Goal: Task Accomplishment & Management: Manage account settings

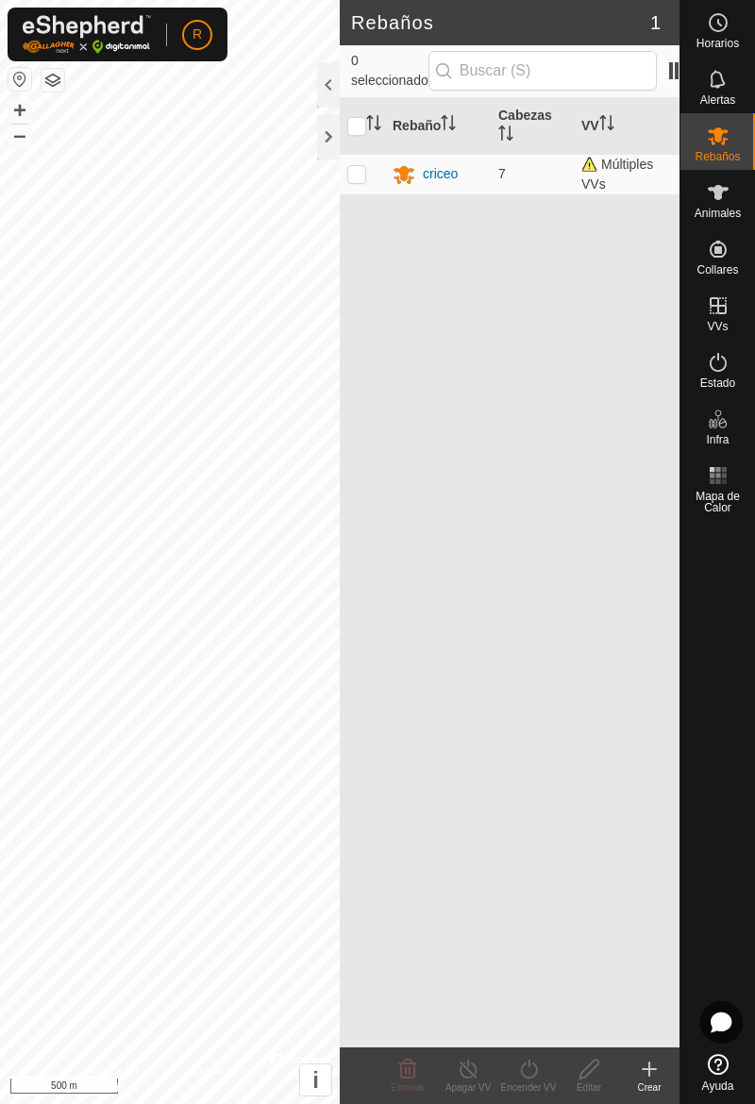
click at [741, 1034] on div at bounding box center [721, 1022] width 42 height 42
click at [724, 204] on es-animals-svg-icon at bounding box center [718, 192] width 34 height 30
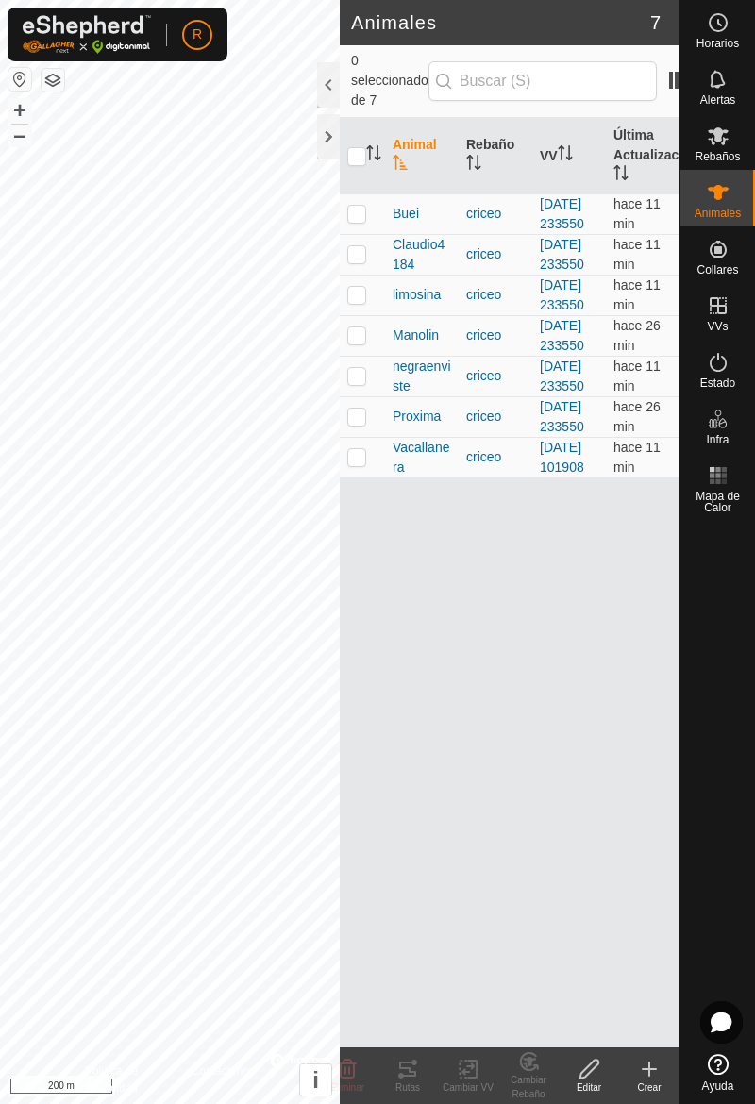
click at [368, 231] on td at bounding box center [362, 213] width 45 height 41
click at [361, 231] on td at bounding box center [362, 213] width 45 height 41
checkbox input "false"
click at [362, 275] on td at bounding box center [362, 254] width 45 height 41
click at [366, 275] on td at bounding box center [362, 254] width 45 height 41
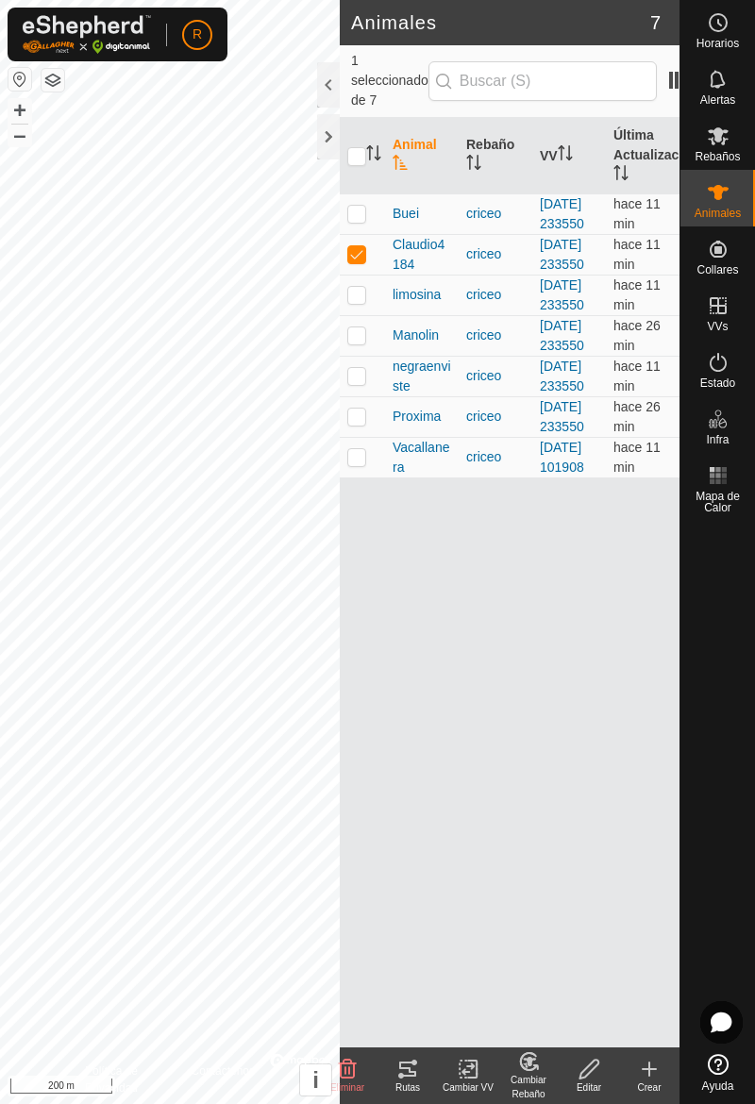
checkbox input "false"
click at [370, 315] on td at bounding box center [362, 295] width 45 height 41
click at [358, 315] on td at bounding box center [362, 295] width 45 height 41
checkbox input "false"
click at [358, 342] on p-checkbox at bounding box center [356, 334] width 19 height 15
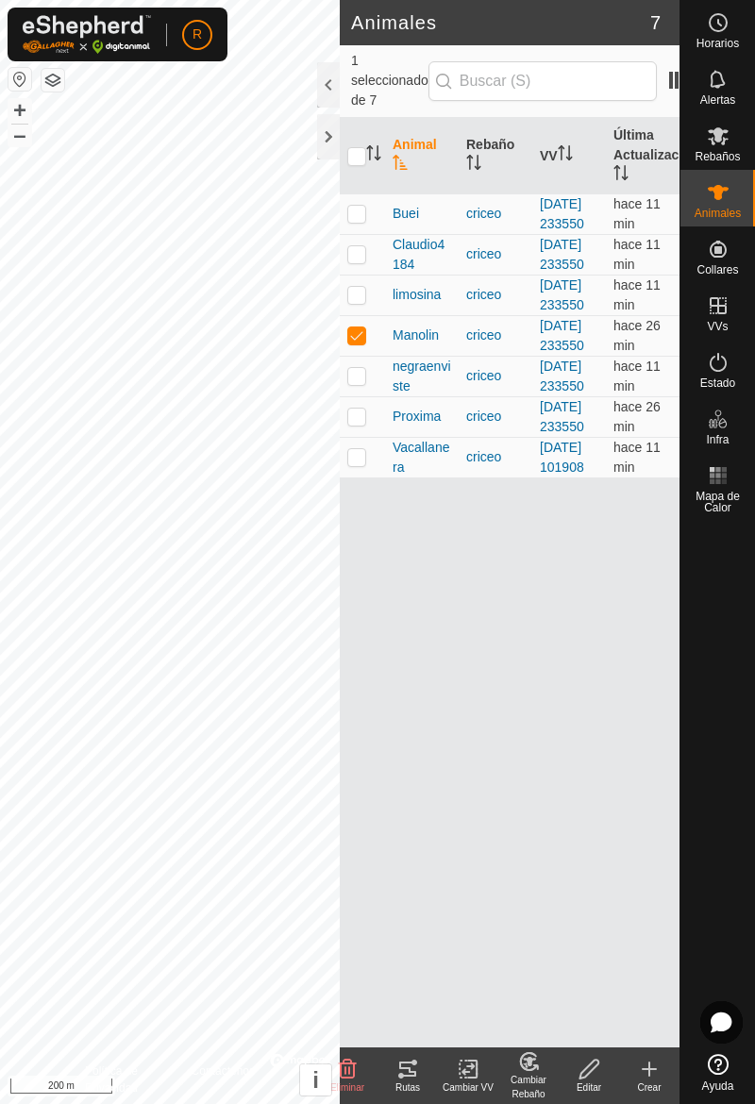
click at [408, 1083] on div "Rutas" at bounding box center [407, 1087] width 60 height 14
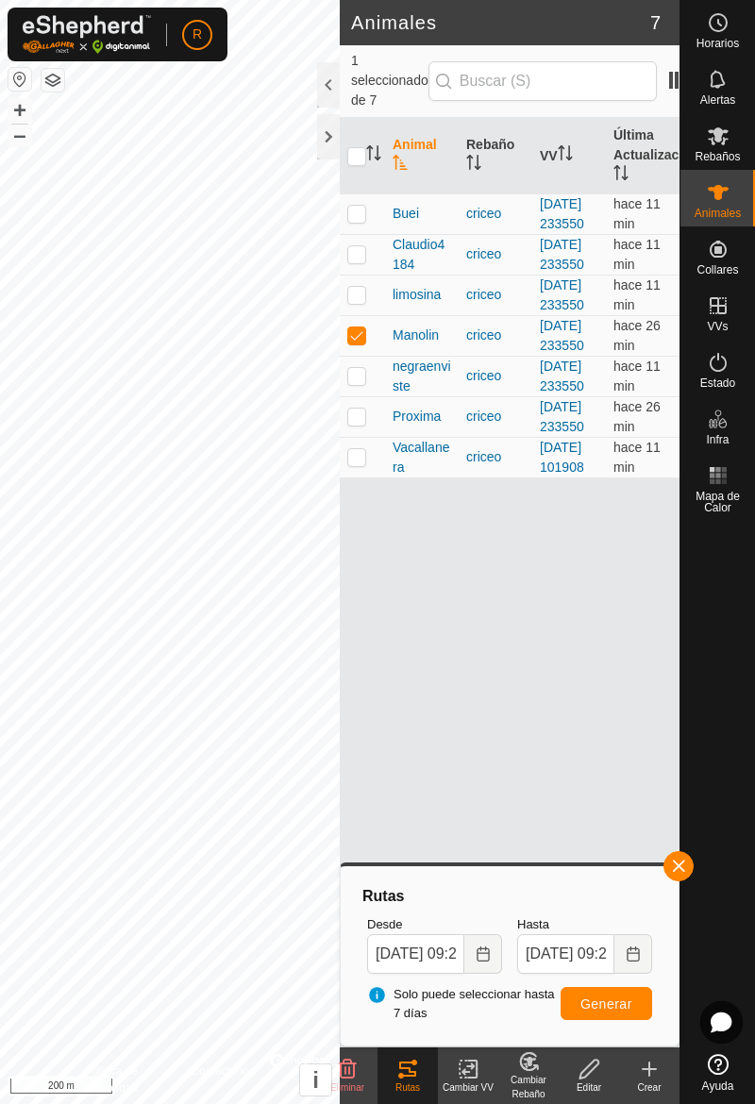
click at [360, 342] on p-checkbox at bounding box center [356, 334] width 19 height 15
checkbox input "false"
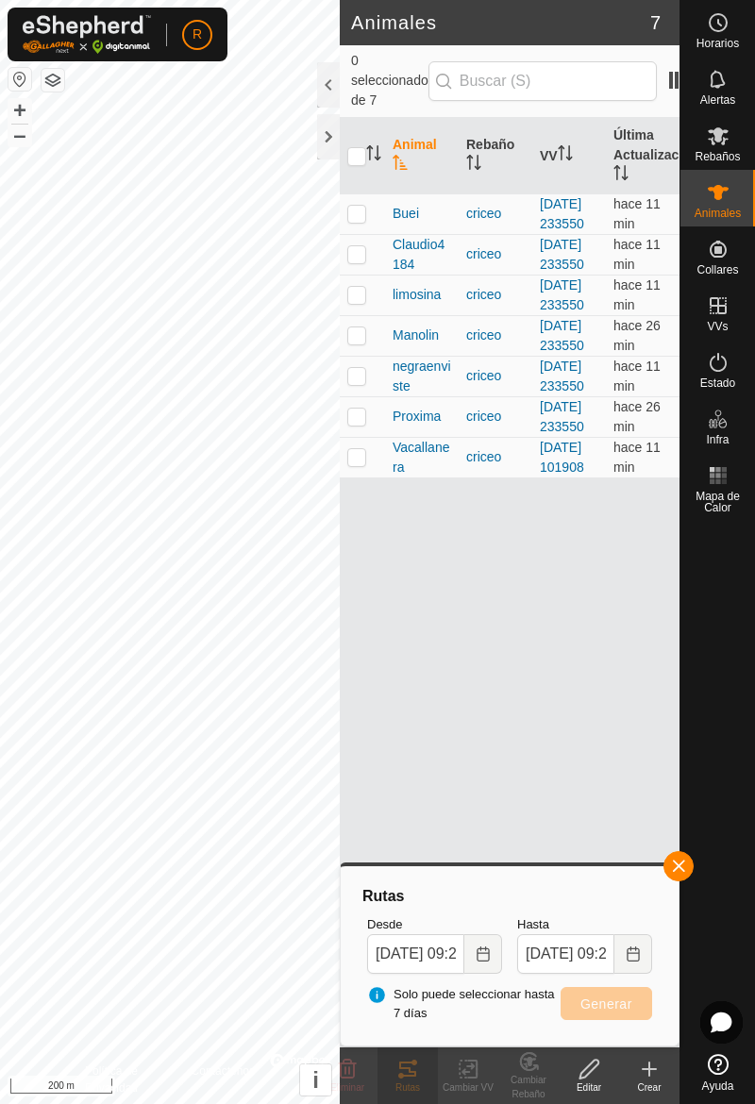
click at [681, 877] on button "button" at bounding box center [678, 866] width 30 height 30
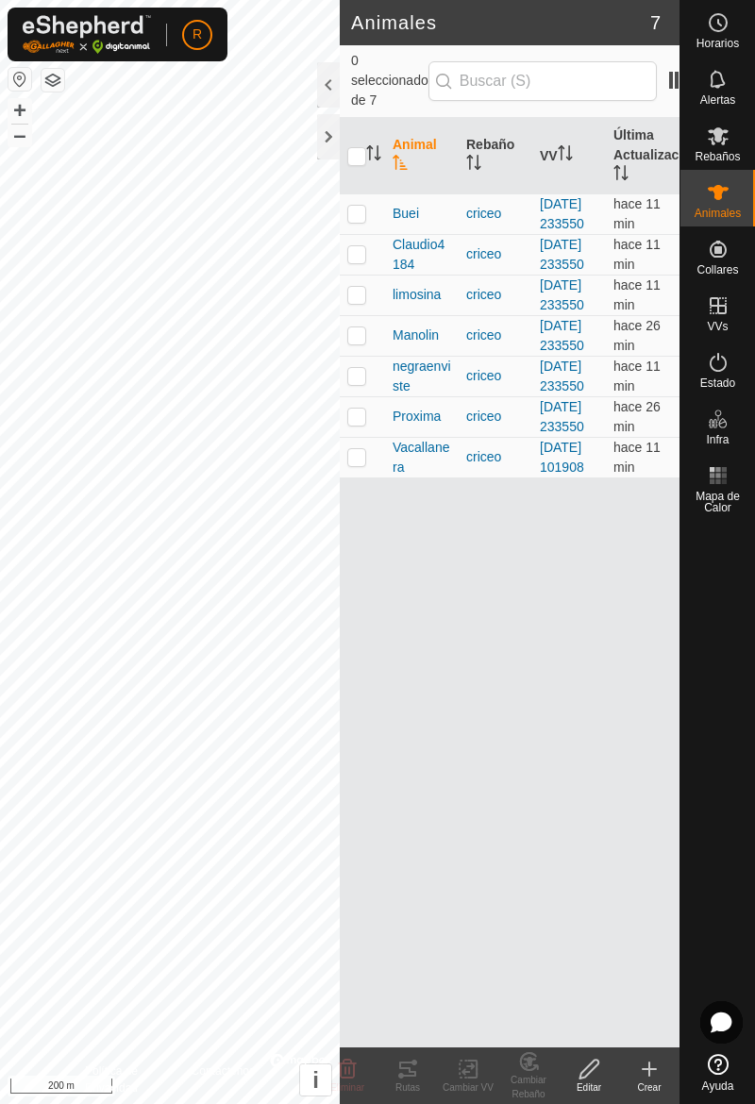
click at [370, 396] on td at bounding box center [362, 376] width 45 height 41
click at [362, 396] on td at bounding box center [362, 376] width 45 height 41
checkbox input "false"
click at [360, 424] on p-checkbox at bounding box center [356, 415] width 19 height 15
click at [372, 437] on td at bounding box center [362, 416] width 45 height 41
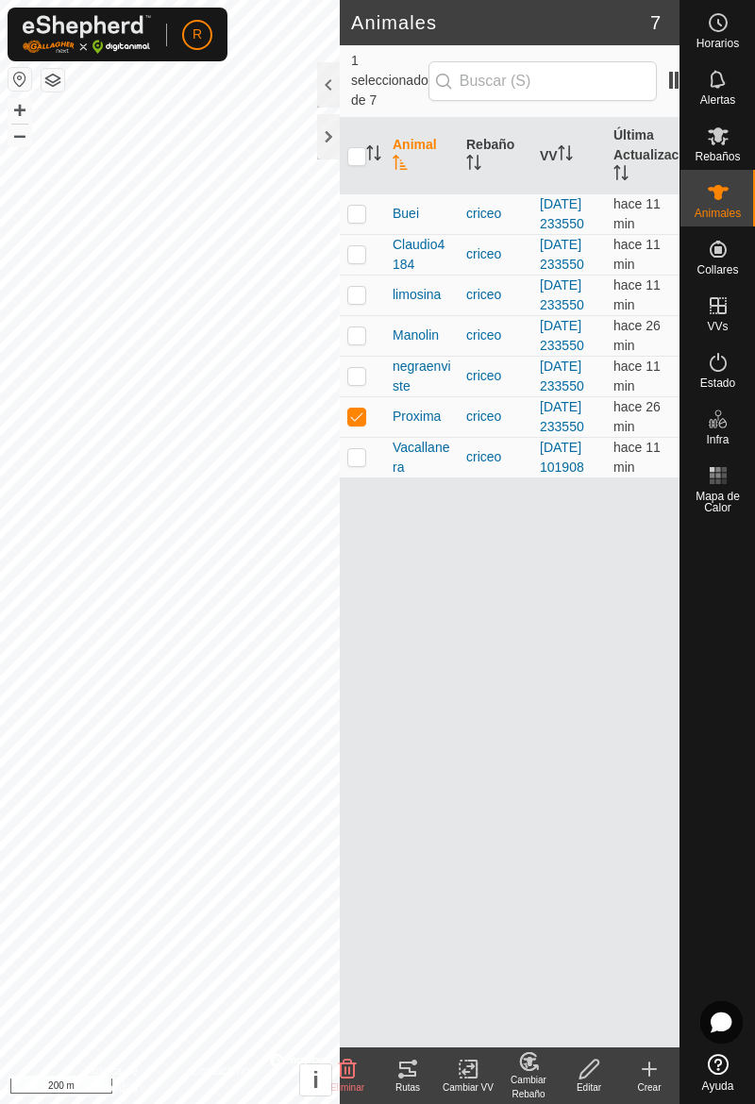
checkbox input "false"
click at [365, 464] on p-checkbox at bounding box center [356, 456] width 19 height 15
click at [357, 477] on td at bounding box center [362, 457] width 45 height 41
checkbox input "false"
